Goal: Task Accomplishment & Management: Use online tool/utility

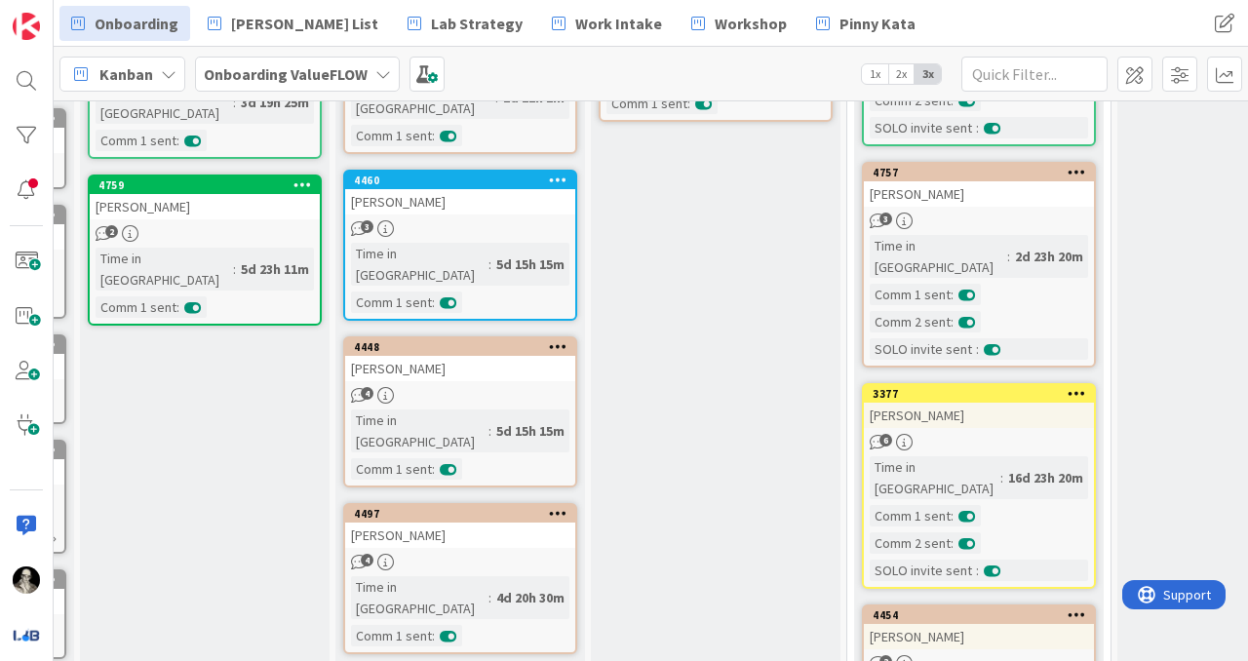
scroll to position [465, 236]
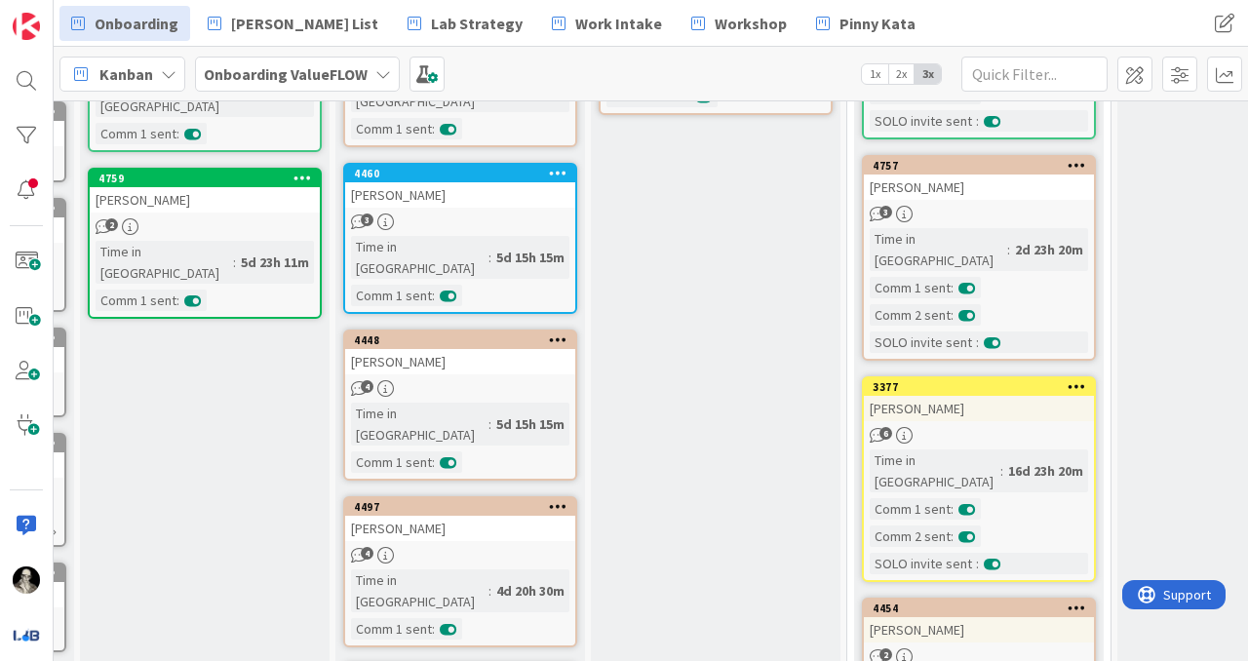
click at [1000, 380] on link "3377 [PERSON_NAME] 6 Time in [GEOGRAPHIC_DATA] : 16d 23h 20m Comm 1 sent : Comm…" at bounding box center [979, 479] width 234 height 206
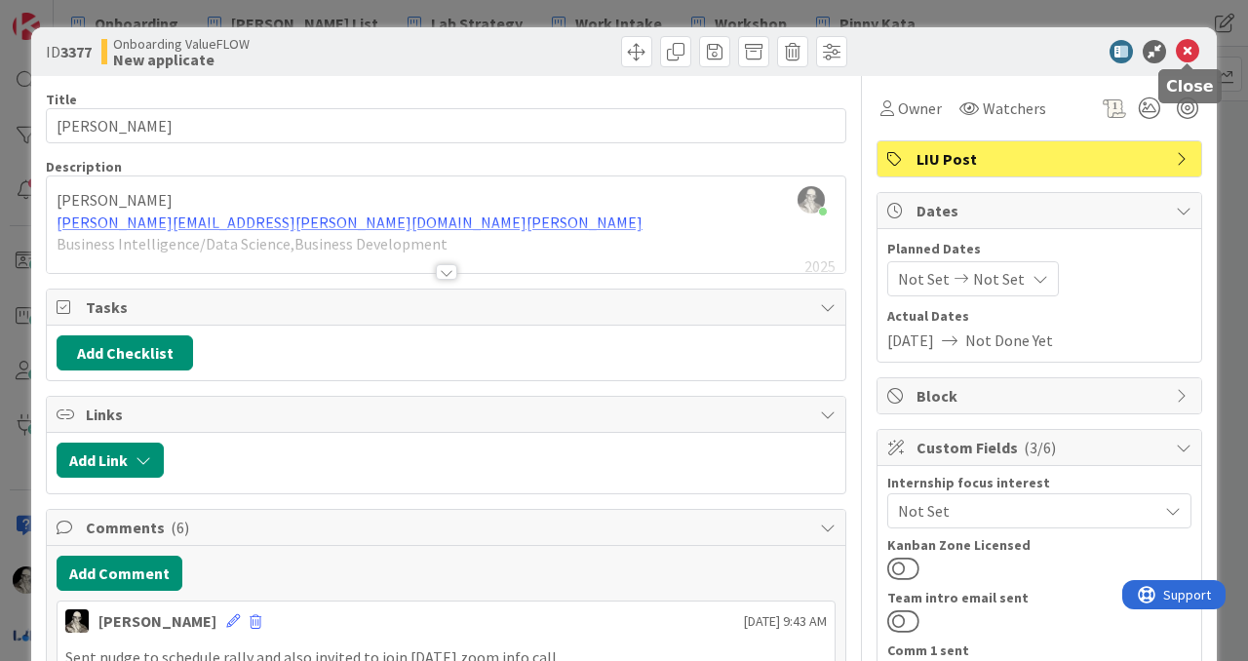
click at [1187, 44] on icon at bounding box center [1187, 51] width 23 height 23
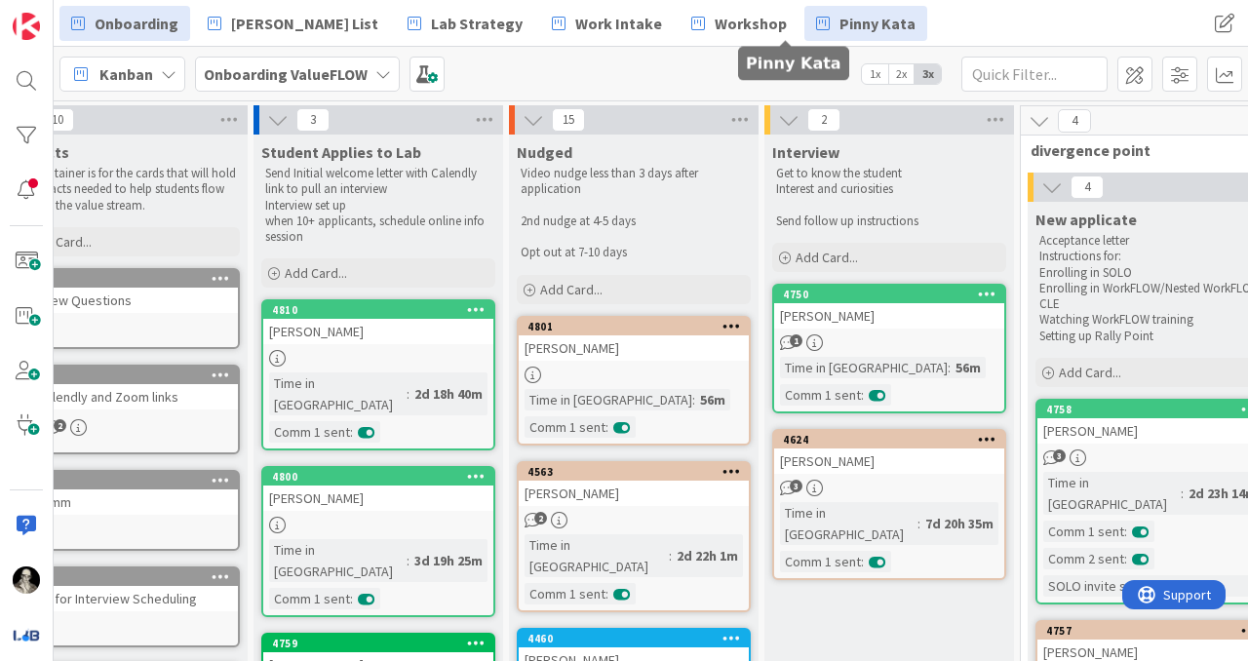
click at [840, 23] on span "Pinny Kata" at bounding box center [878, 23] width 76 height 23
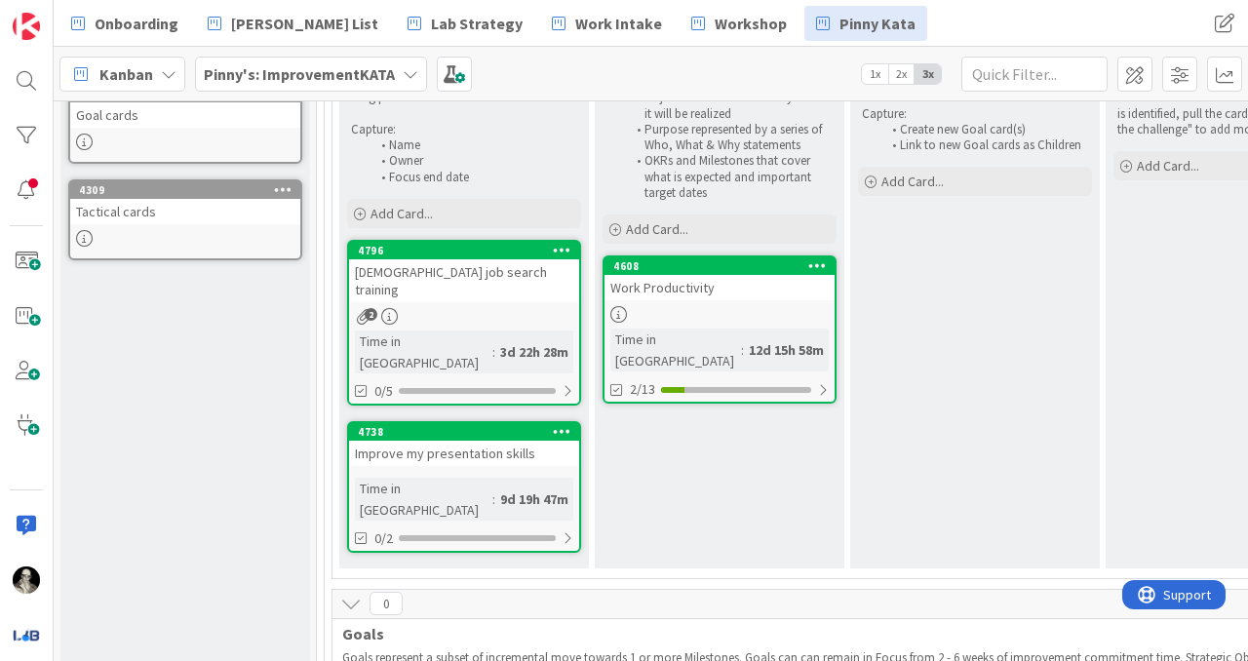
scroll to position [381, 0]
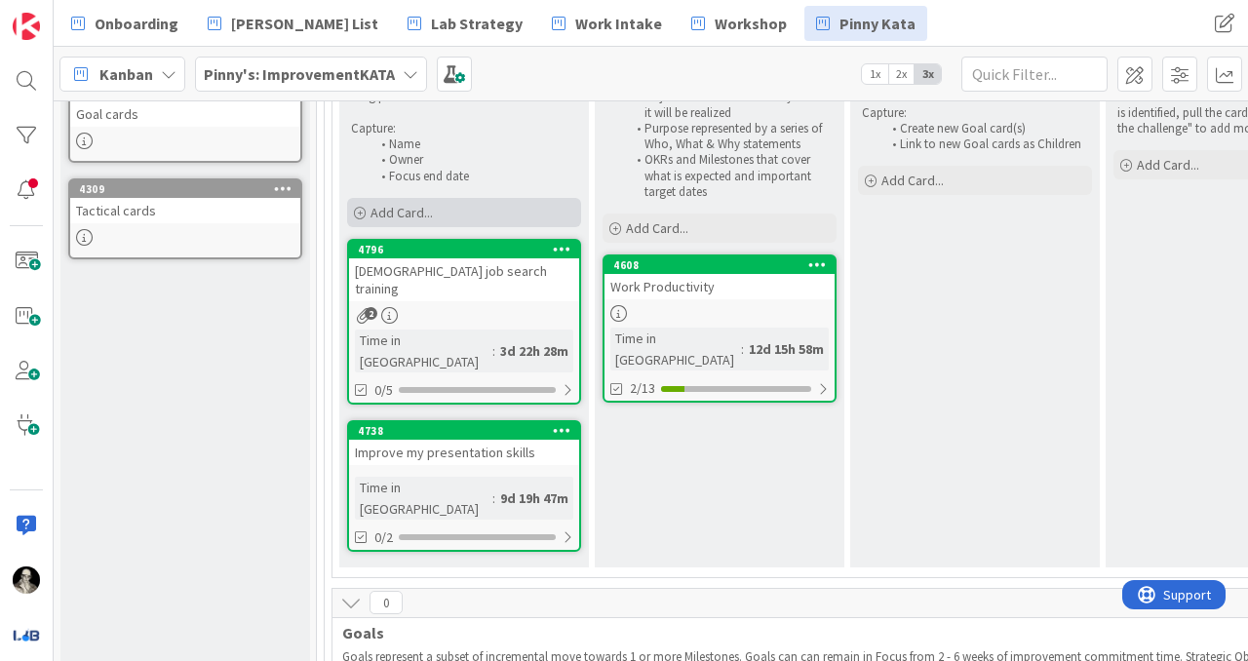
click at [396, 204] on span "Add Card..." at bounding box center [402, 213] width 62 height 18
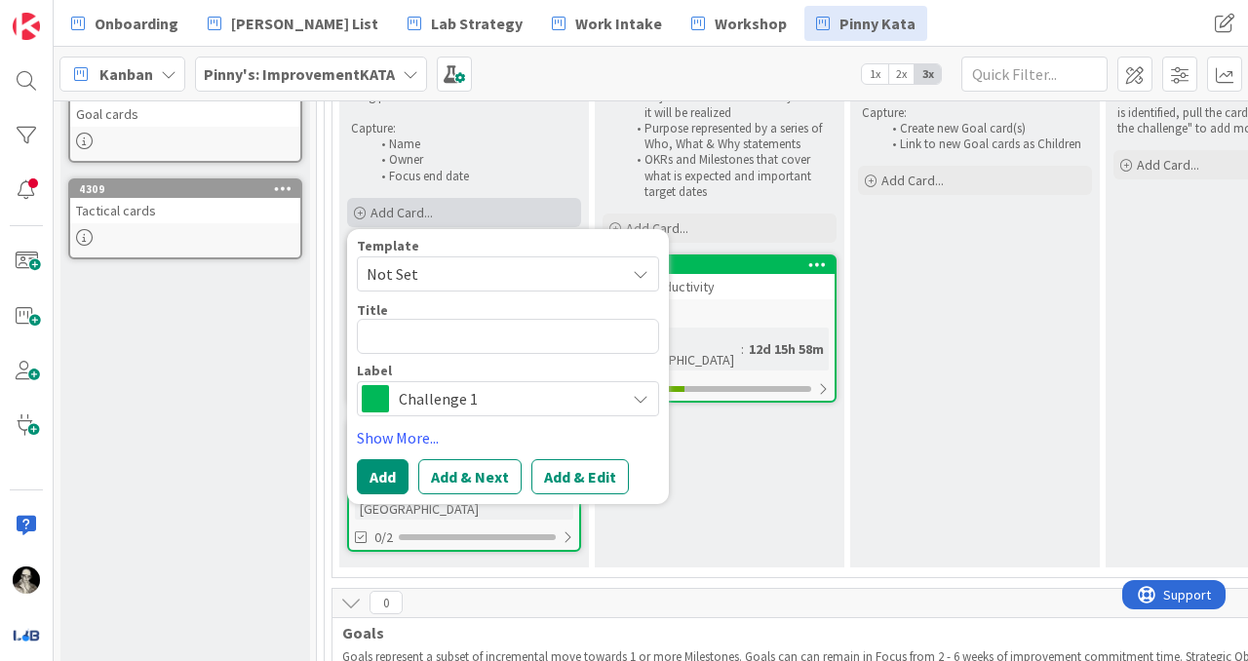
type textarea "x"
type textarea "S"
type textarea "x"
type textarea "Si"
type textarea "x"
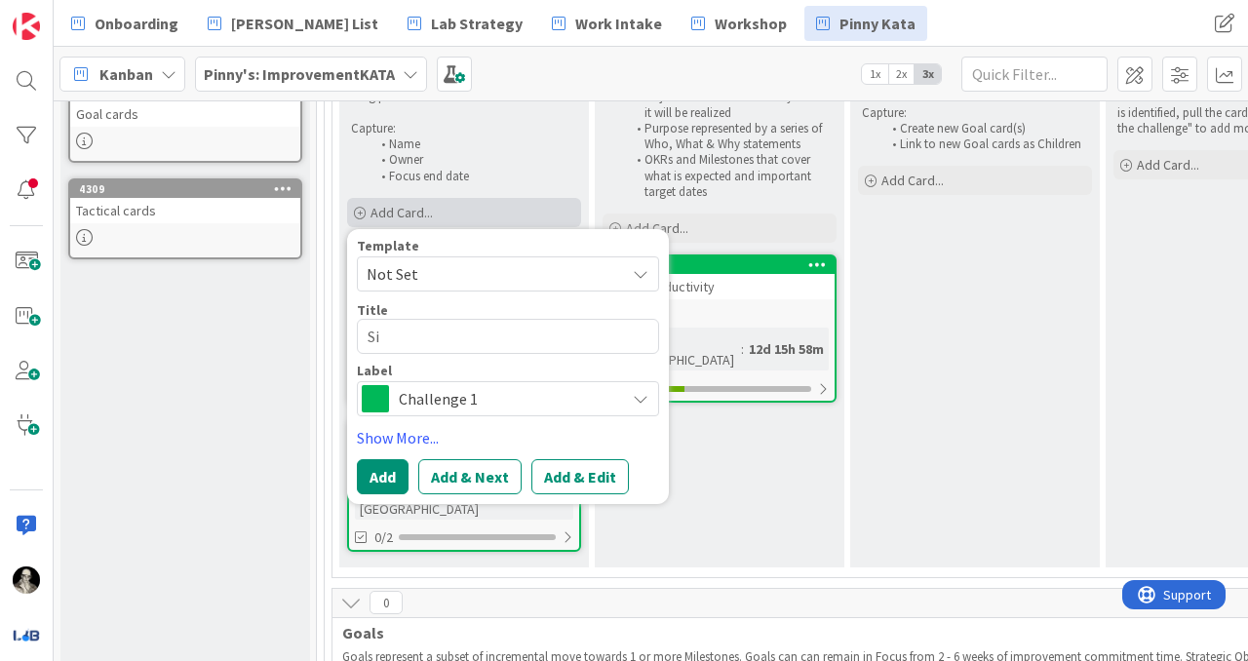
type textarea "Sig"
type textarea "x"
type textarea "Sign"
type textarea "x"
type textarea "Sign"
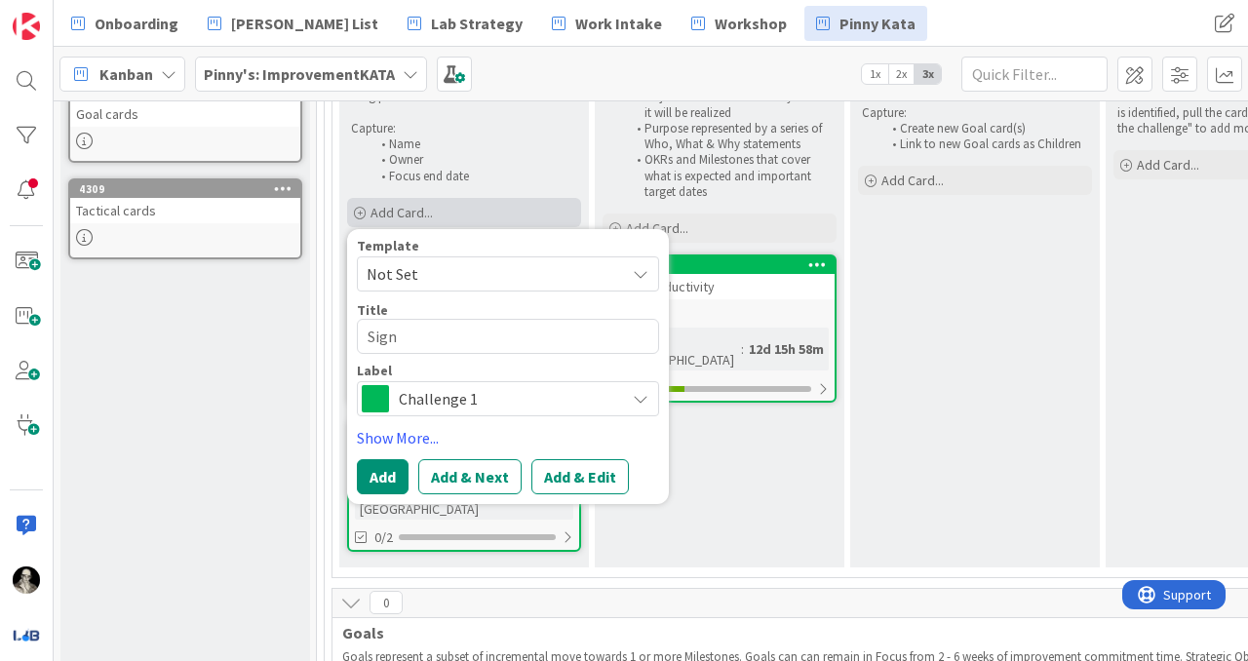
type textarea "x"
type textarea "Sign a"
type textarea "x"
type textarea "Sign a"
type textarea "x"
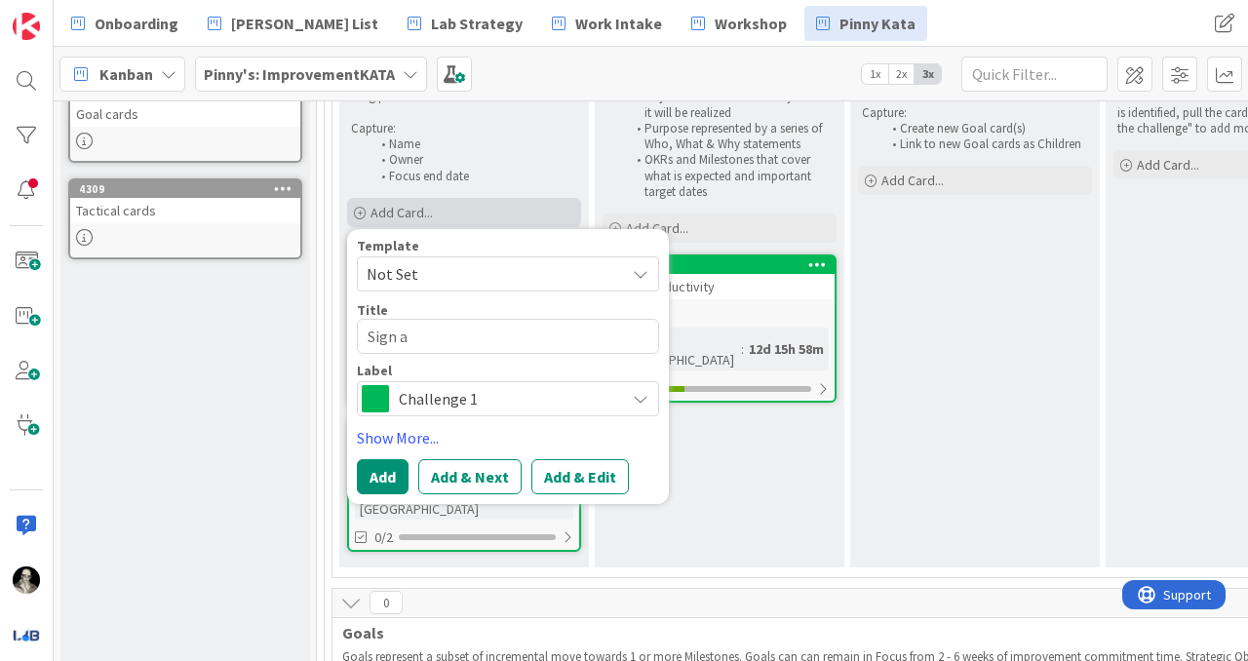
type textarea "Sign a F"
type textarea "x"
type textarea "Sign a Fr"
type textarea "x"
type textarea "Sign a Fra"
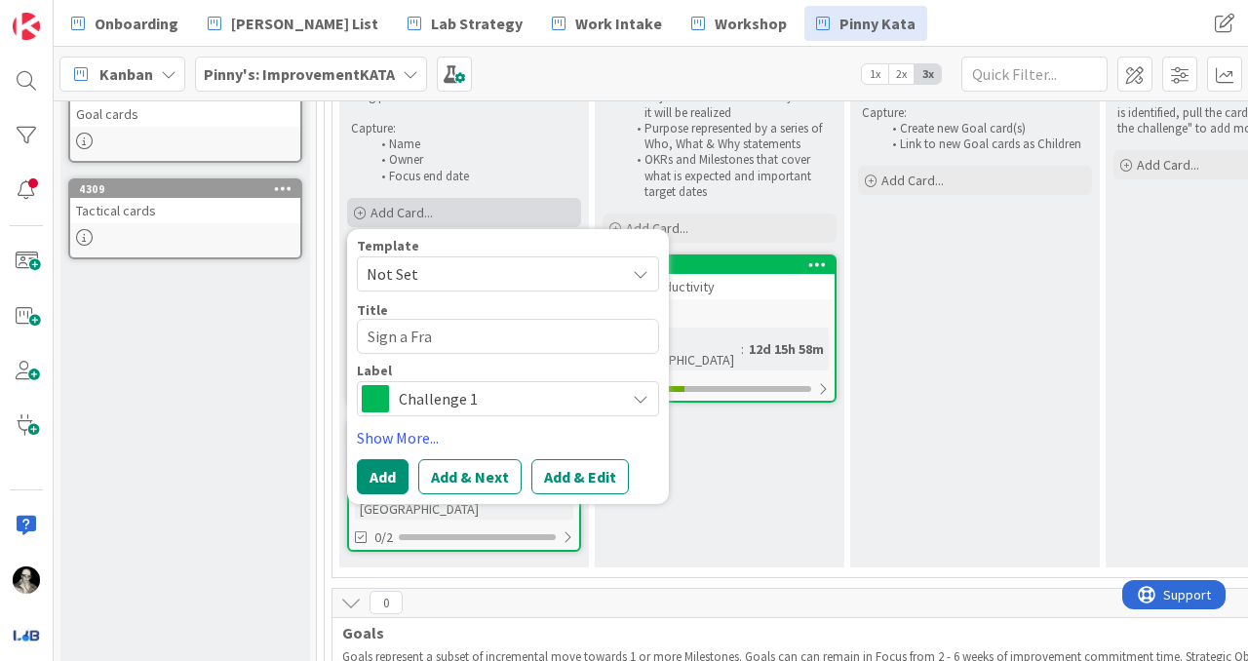
type textarea "x"
type textarea "Sign a Frac"
type textarea "x"
type textarea "Sign a Fract"
type textarea "x"
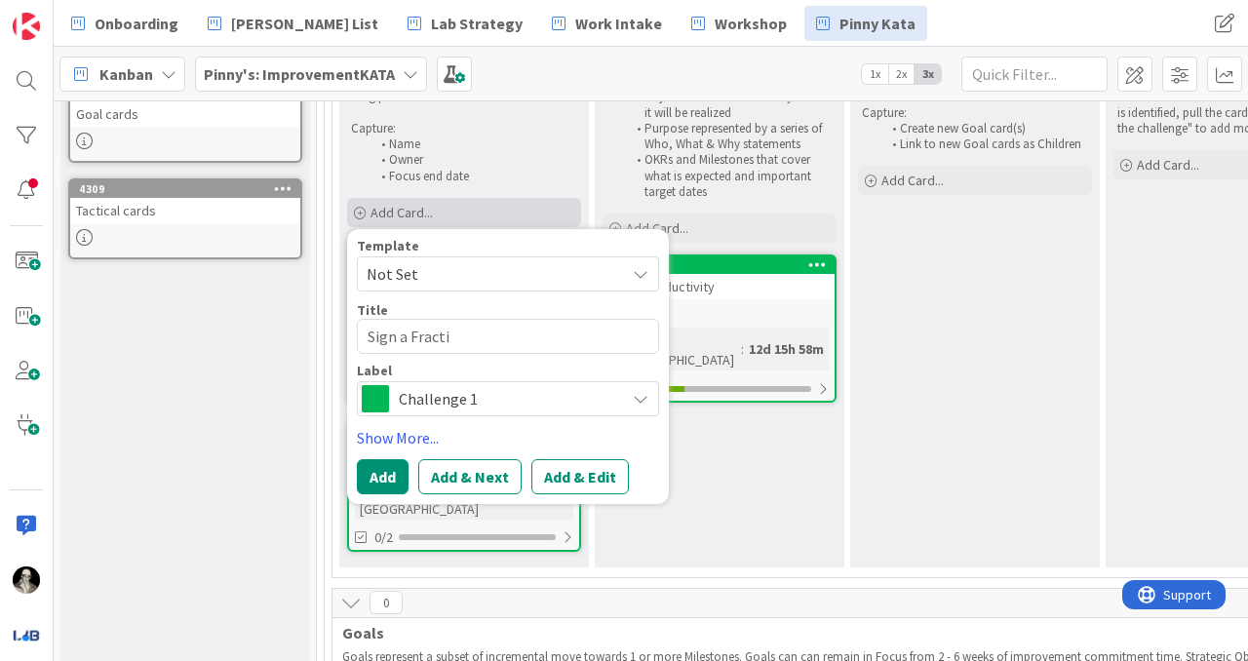
type textarea "Sign a Fractio"
type textarea "x"
type textarea "Sign a Fraction"
type textarea "x"
type textarea "Sign a Fractiona"
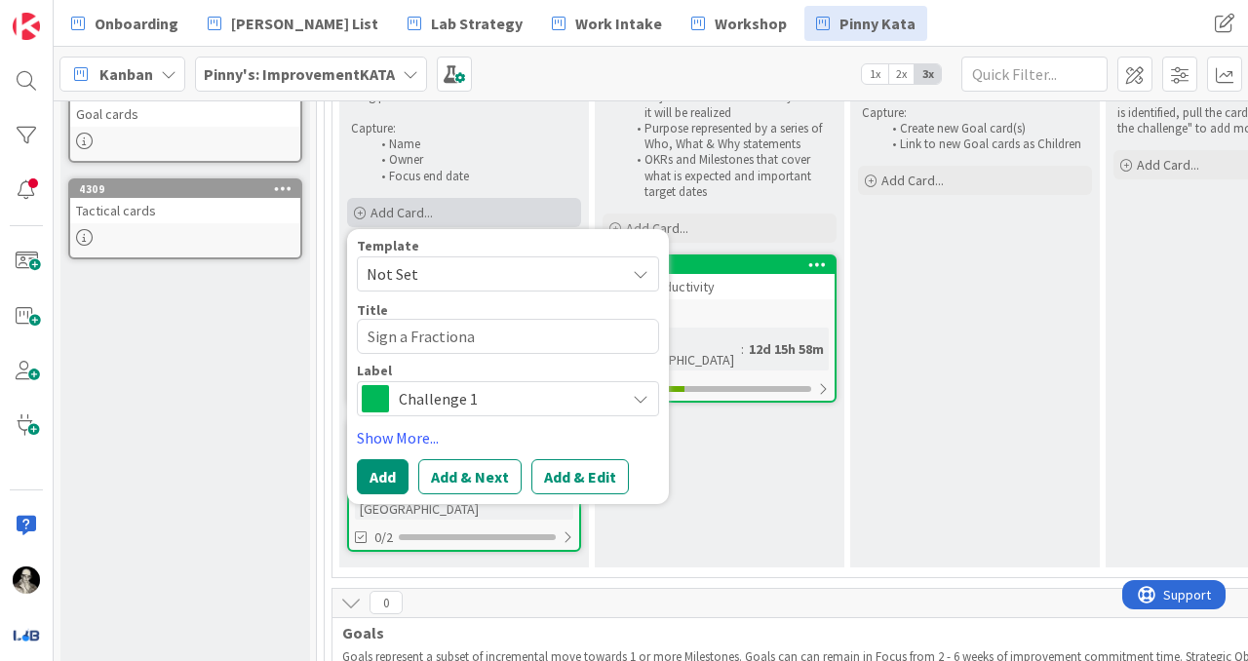
type textarea "x"
type textarea "Sign a Fractional"
type textarea "x"
type textarea "Sign a Fractional"
type textarea "x"
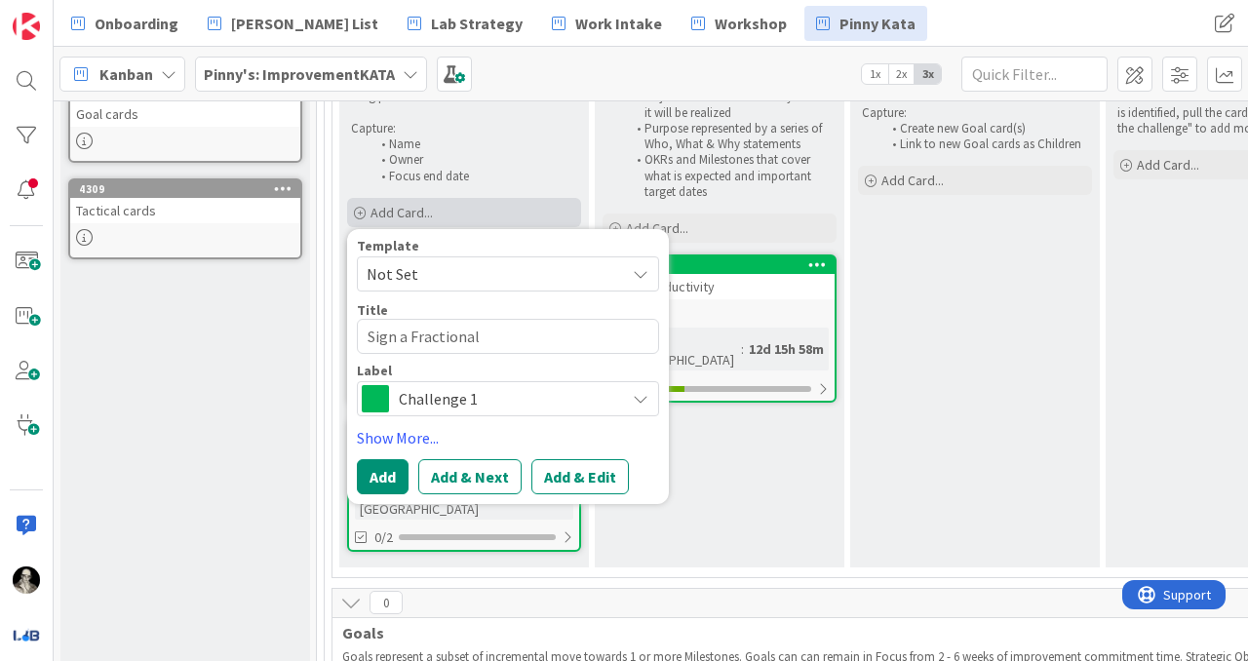
type textarea "Sign a Fractional c"
type textarea "x"
type textarea "Sign a Fractional cl"
type textarea "x"
type textarea "Sign a Fractional cli"
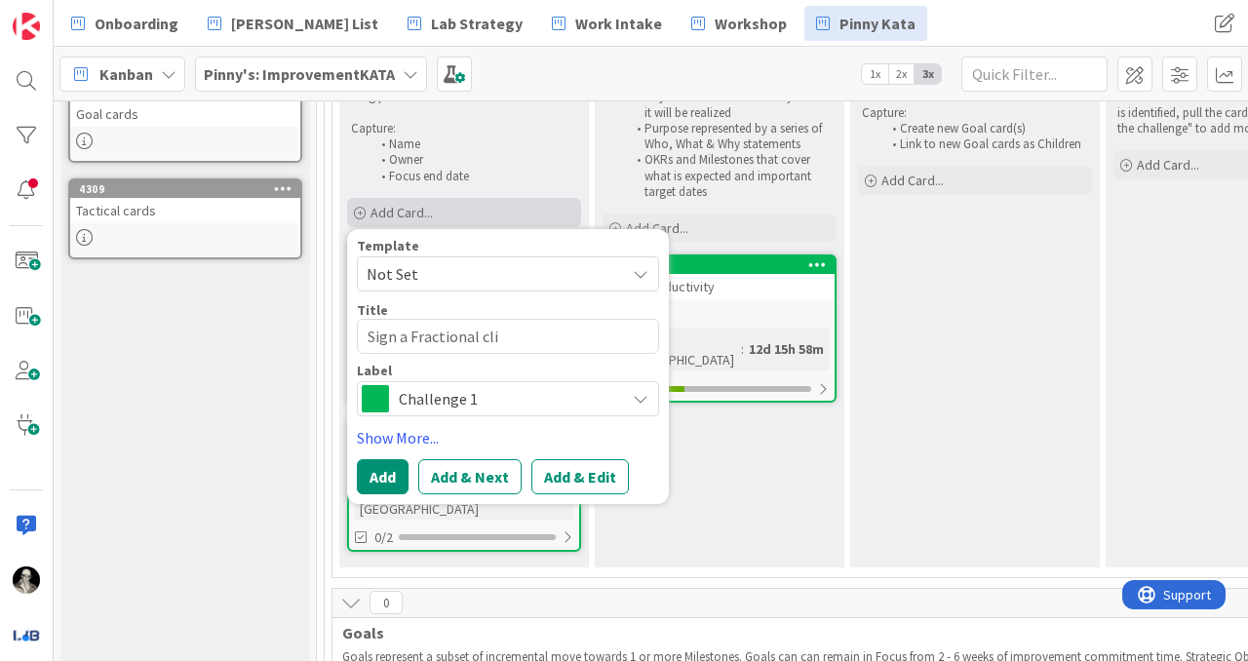
type textarea "x"
type textarea "Sign a Fractional clie"
type textarea "x"
type textarea "Sign a Fractional clien"
type textarea "x"
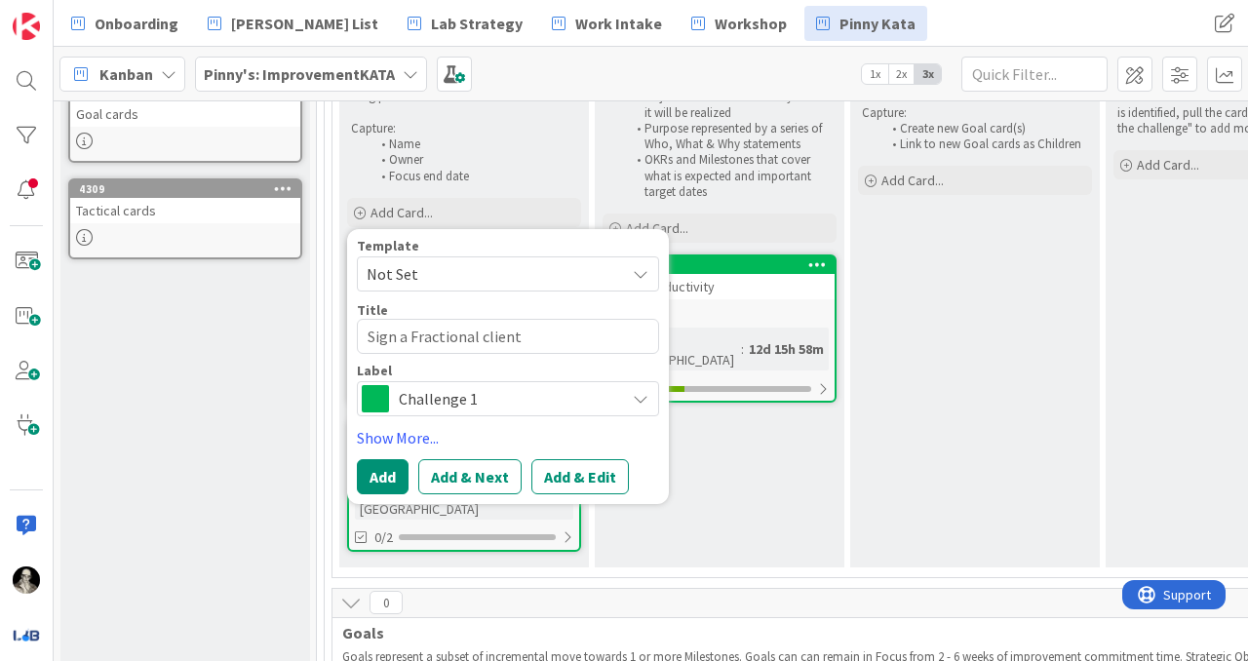
type textarea "Sign a Fractional client"
click at [473, 397] on span "Challenge 1" at bounding box center [507, 398] width 217 height 27
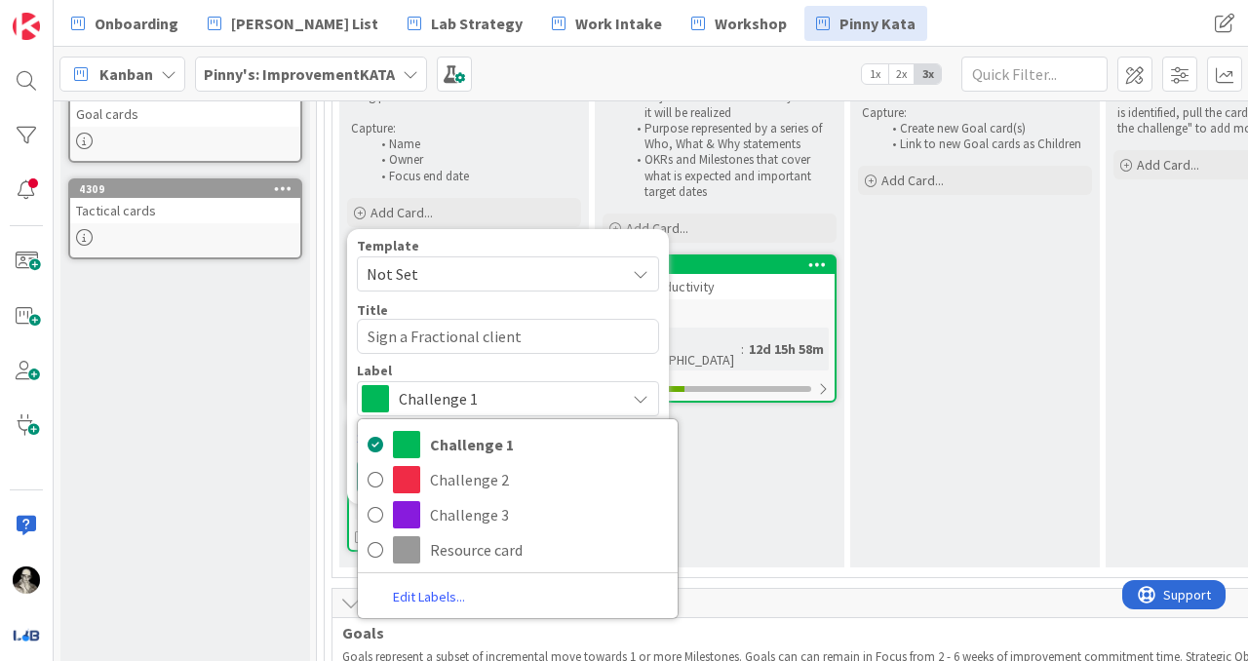
click at [473, 397] on span "Challenge 1" at bounding box center [507, 398] width 217 height 27
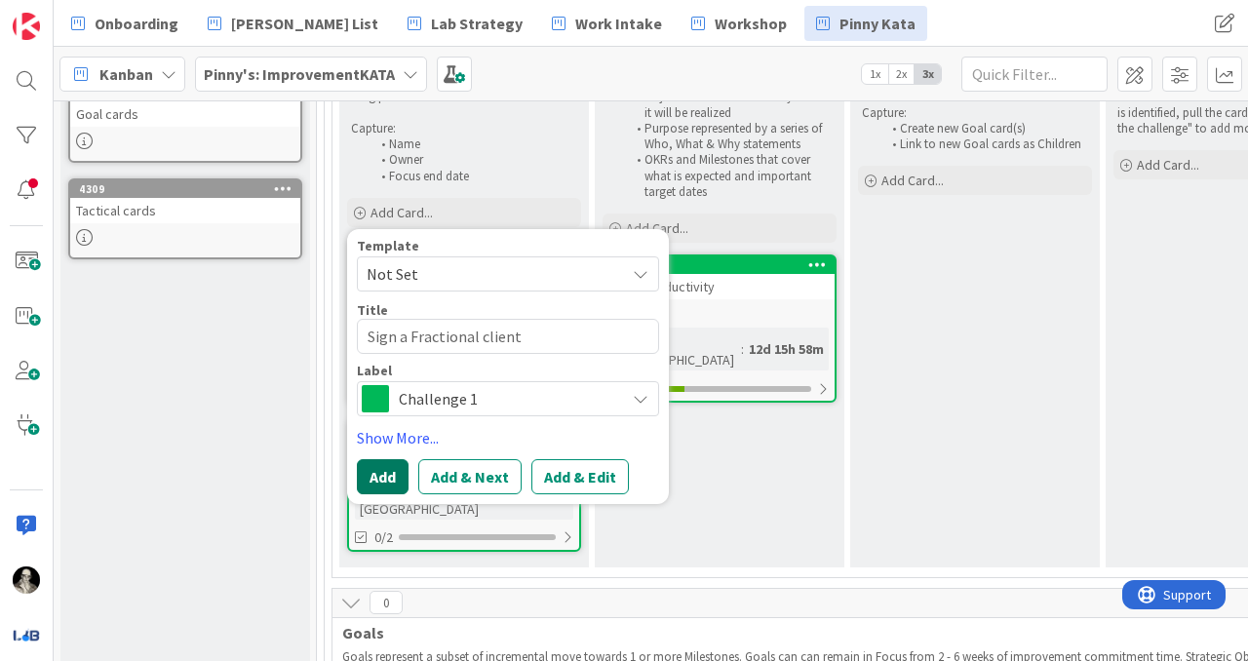
click at [375, 469] on button "Add" at bounding box center [383, 476] width 52 height 35
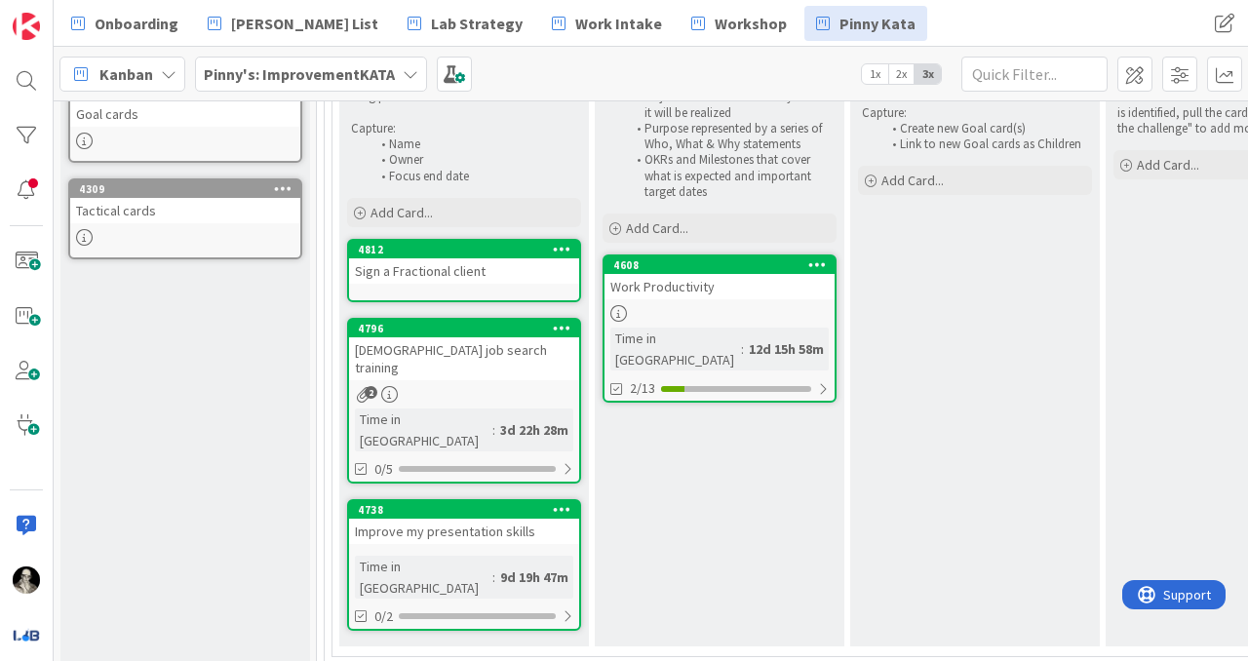
click at [432, 272] on div "Sign a Fractional client" at bounding box center [464, 270] width 230 height 25
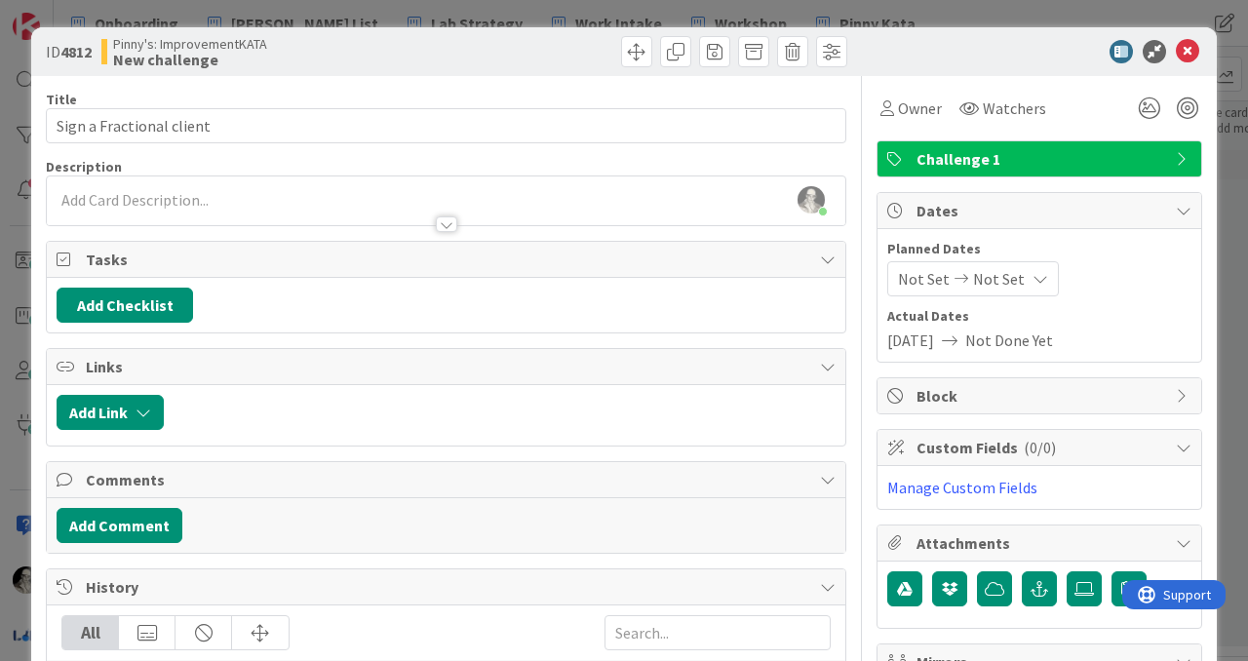
click at [261, 197] on div "[PERSON_NAME] just joined" at bounding box center [446, 201] width 799 height 49
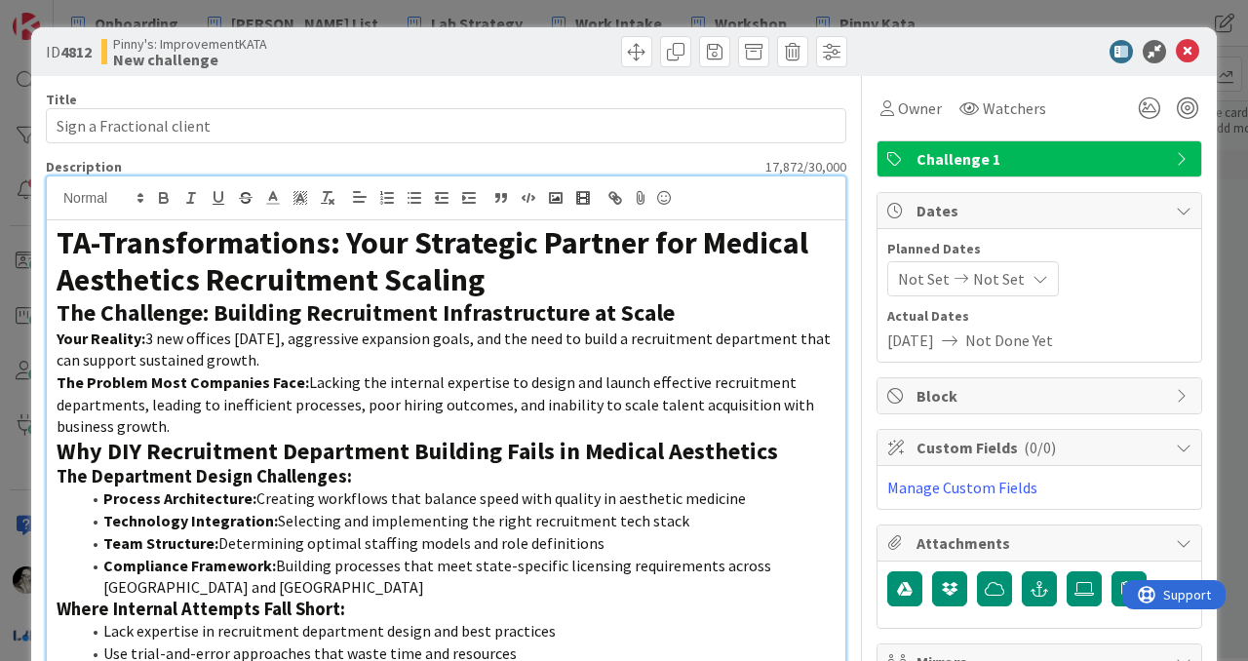
drag, startPoint x: 431, startPoint y: 313, endPoint x: 0, endPoint y: 231, distance: 438.8
click at [0, 231] on div "ID 4812 Pinny's: ImprovementKATA New challenge Title 24 / 128 Sign a Fractional…" at bounding box center [624, 330] width 1248 height 661
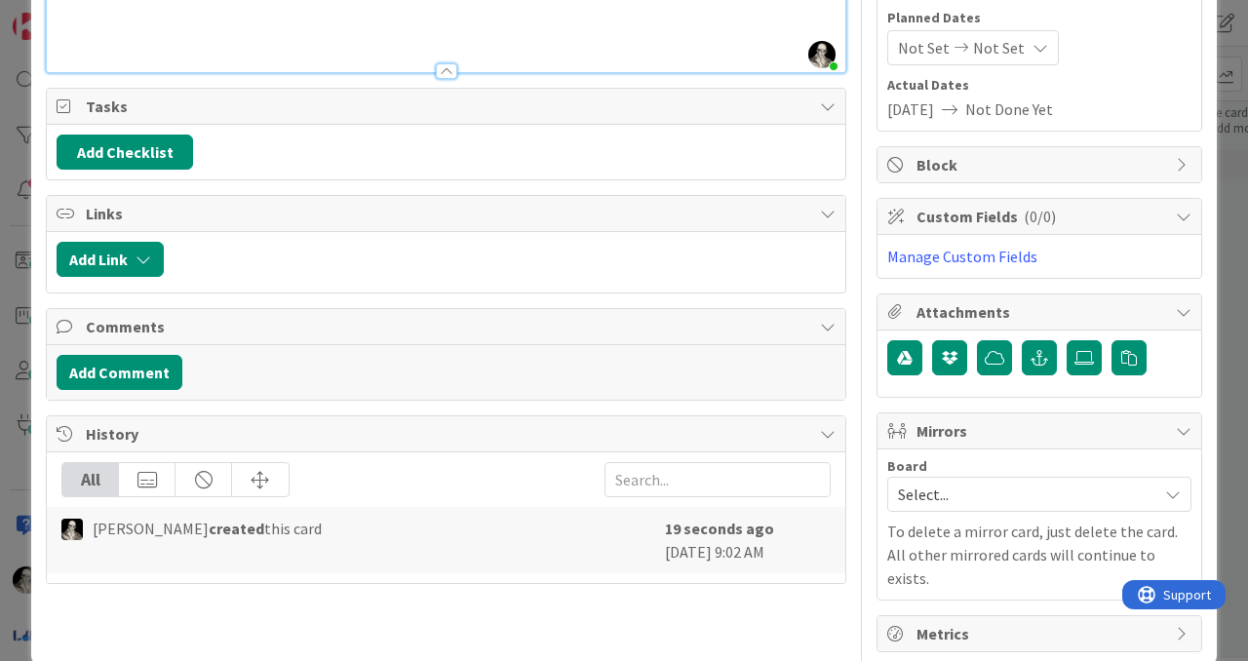
scroll to position [241, 0]
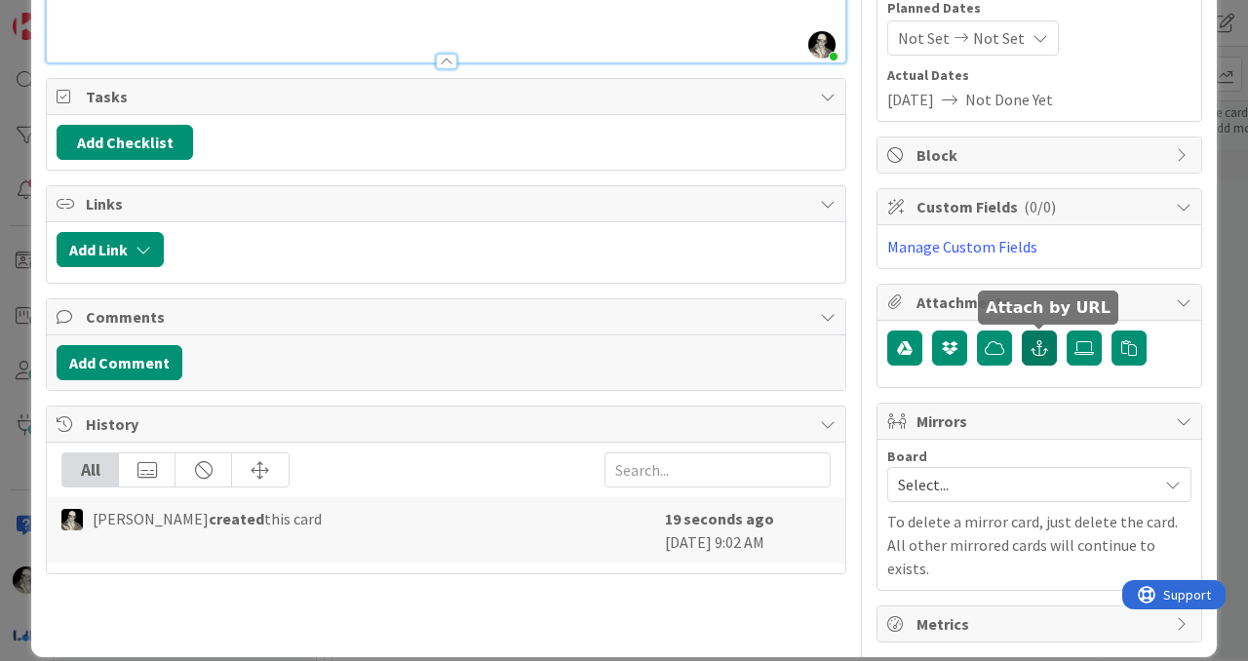
click at [1043, 340] on icon "button" at bounding box center [1040, 348] width 18 height 16
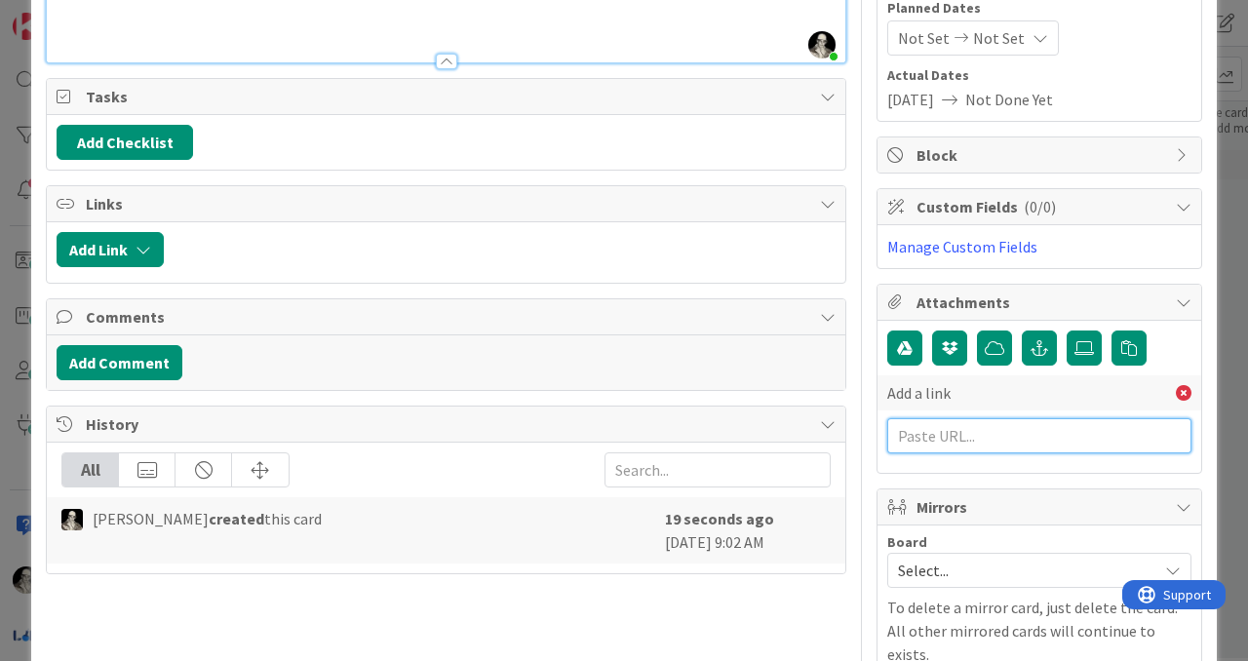
click at [970, 436] on input "text" at bounding box center [1040, 435] width 304 height 35
paste input "[URL][DOMAIN_NAME]"
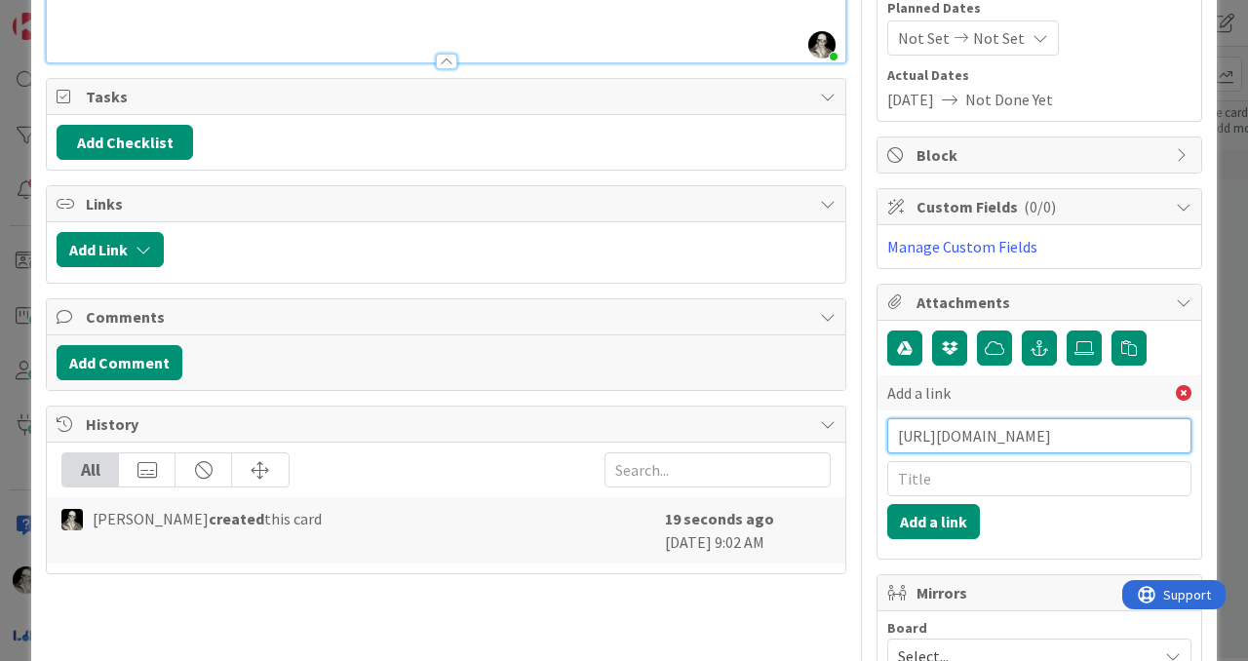
type input "[URL][DOMAIN_NAME]"
click at [935, 483] on input "text" at bounding box center [1040, 478] width 304 height 35
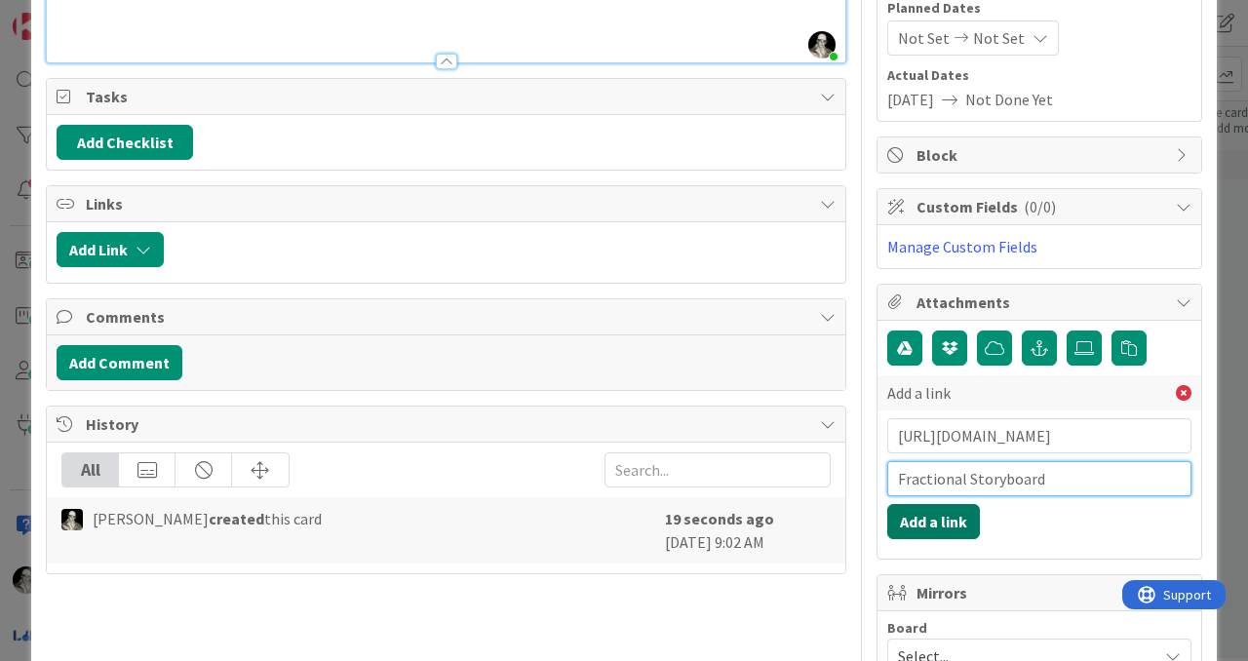
type input "Fractional Storyboard"
click at [932, 522] on button "Add a link" at bounding box center [934, 521] width 93 height 35
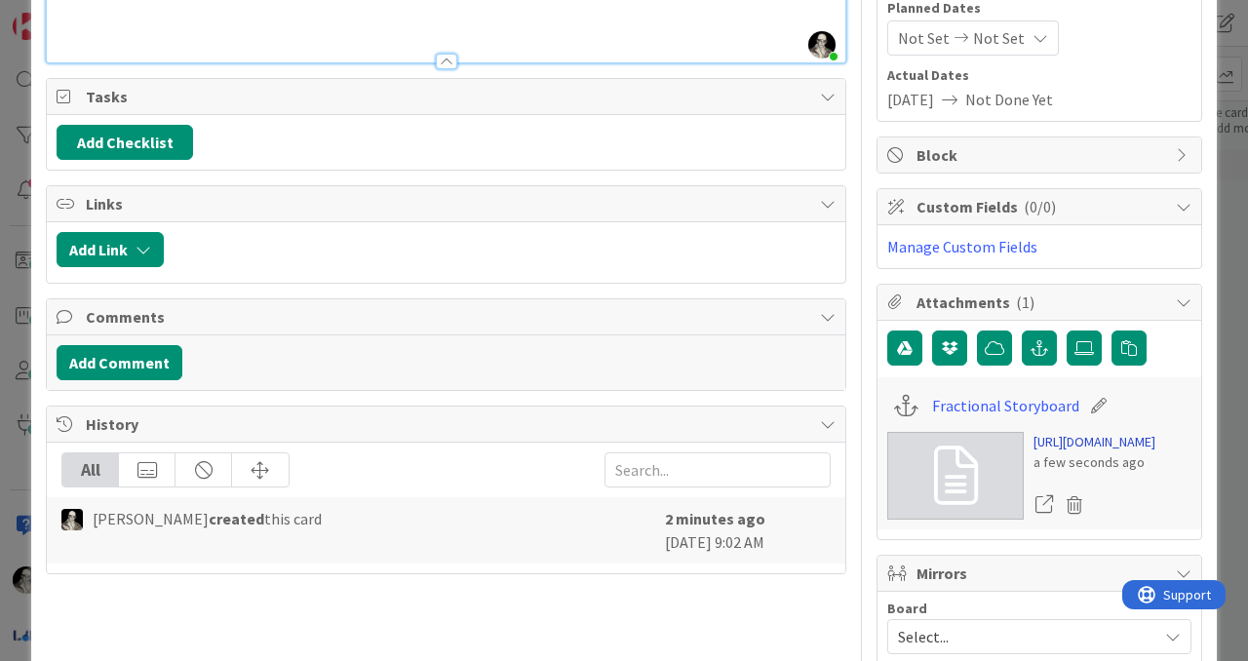
click at [1069, 453] on link "[URL][DOMAIN_NAME]" at bounding box center [1095, 442] width 122 height 20
